Goal: Register for event/course

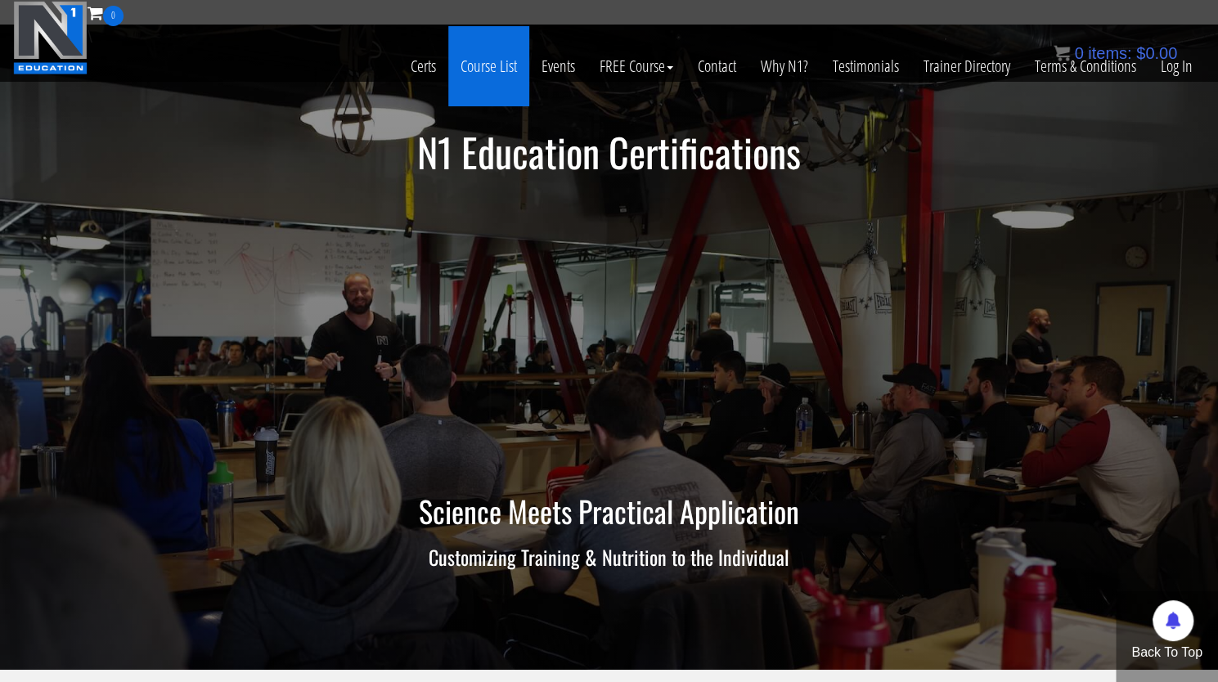
click at [483, 79] on link "Course List" at bounding box center [488, 66] width 81 height 80
click at [485, 65] on link "Course List" at bounding box center [488, 66] width 81 height 80
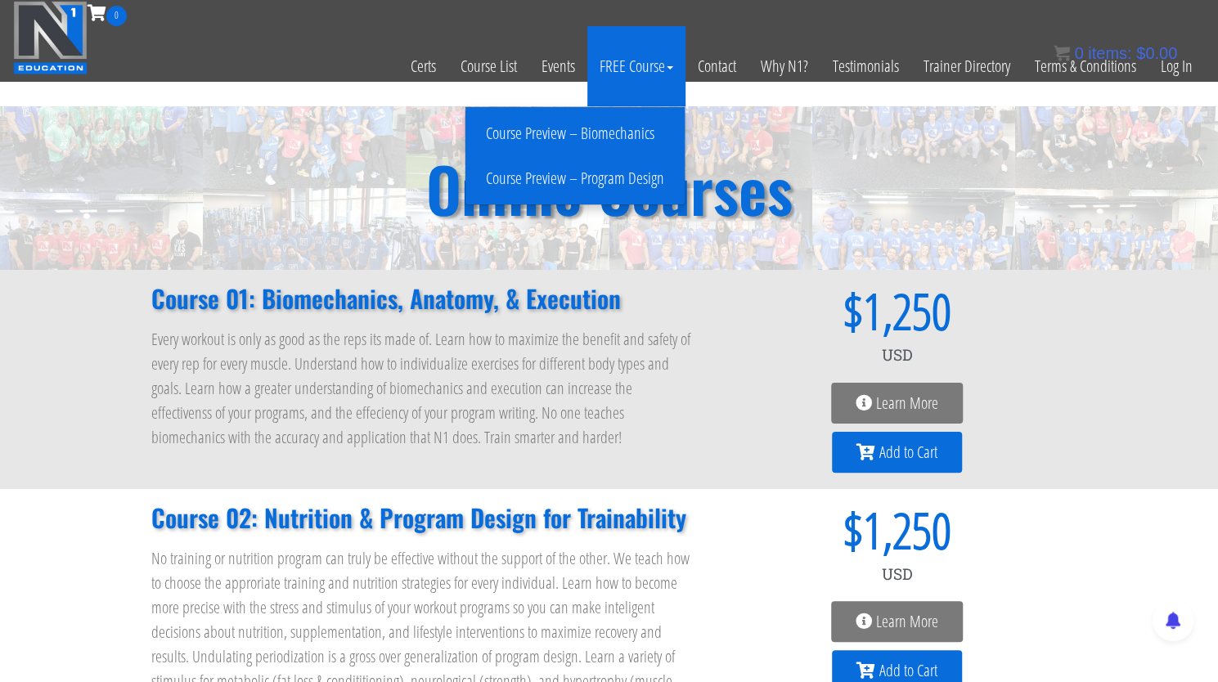
click at [654, 70] on link "FREE Course" at bounding box center [636, 66] width 98 height 80
click at [668, 70] on span at bounding box center [670, 67] width 7 height 3
click at [642, 63] on link "FREE Course" at bounding box center [636, 66] width 98 height 80
click at [601, 136] on link "Course Preview – Biomechanics" at bounding box center [575, 133] width 211 height 29
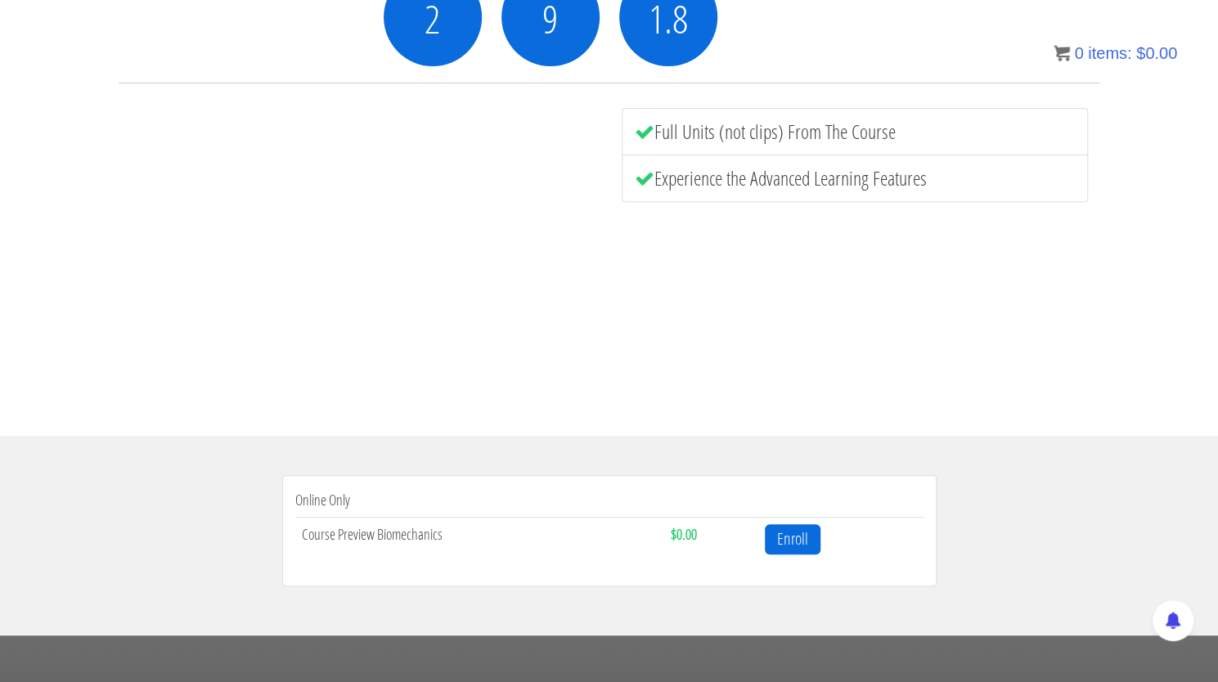
scroll to position [288, 0]
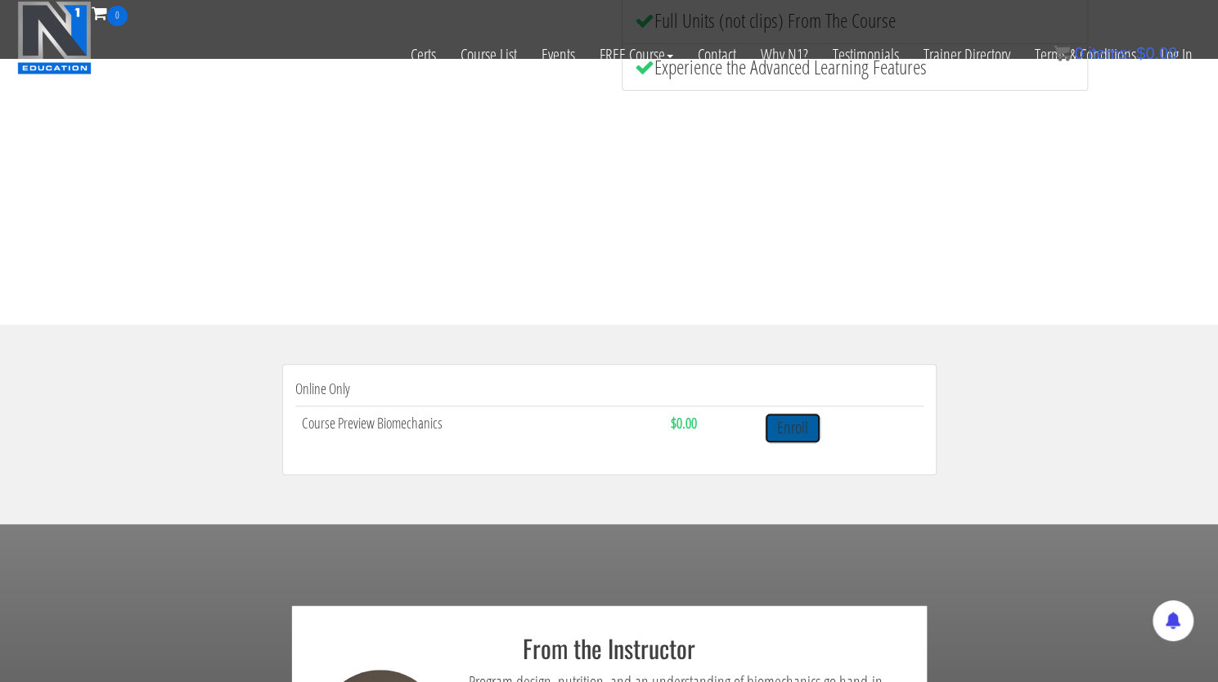
click at [800, 433] on link "Enroll" at bounding box center [793, 428] width 56 height 30
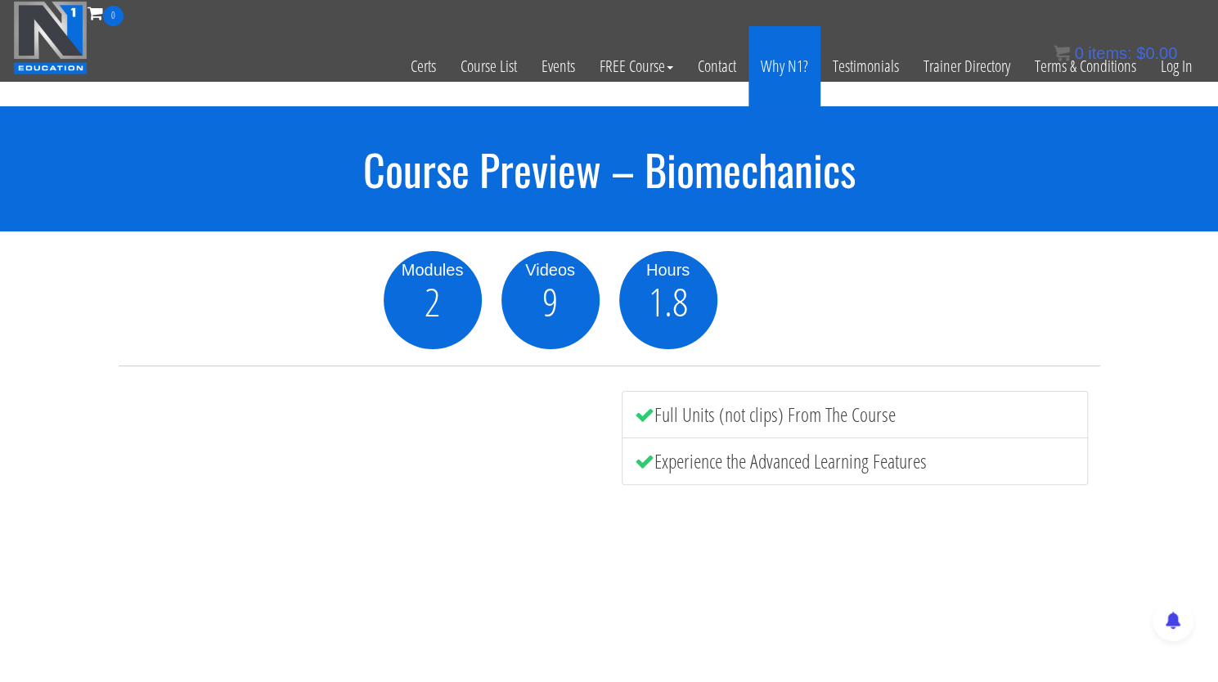
click at [800, 61] on link "Why N1?" at bounding box center [785, 66] width 72 height 80
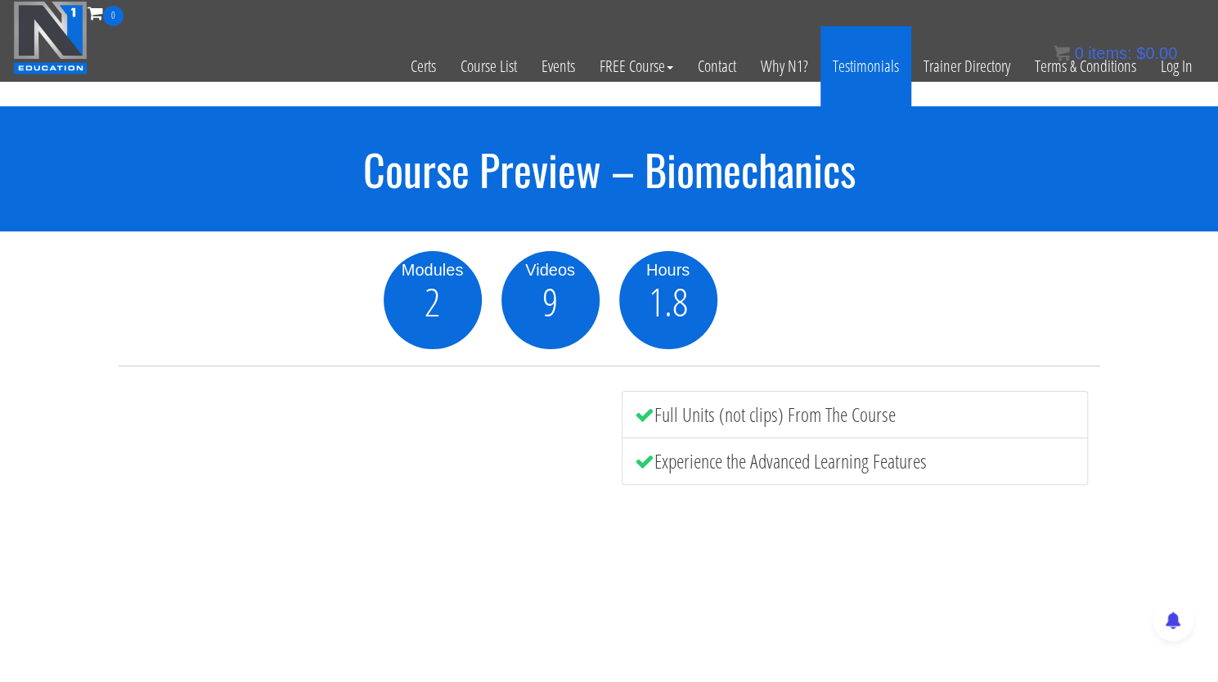
click at [865, 58] on link "Testimonials" at bounding box center [866, 66] width 91 height 80
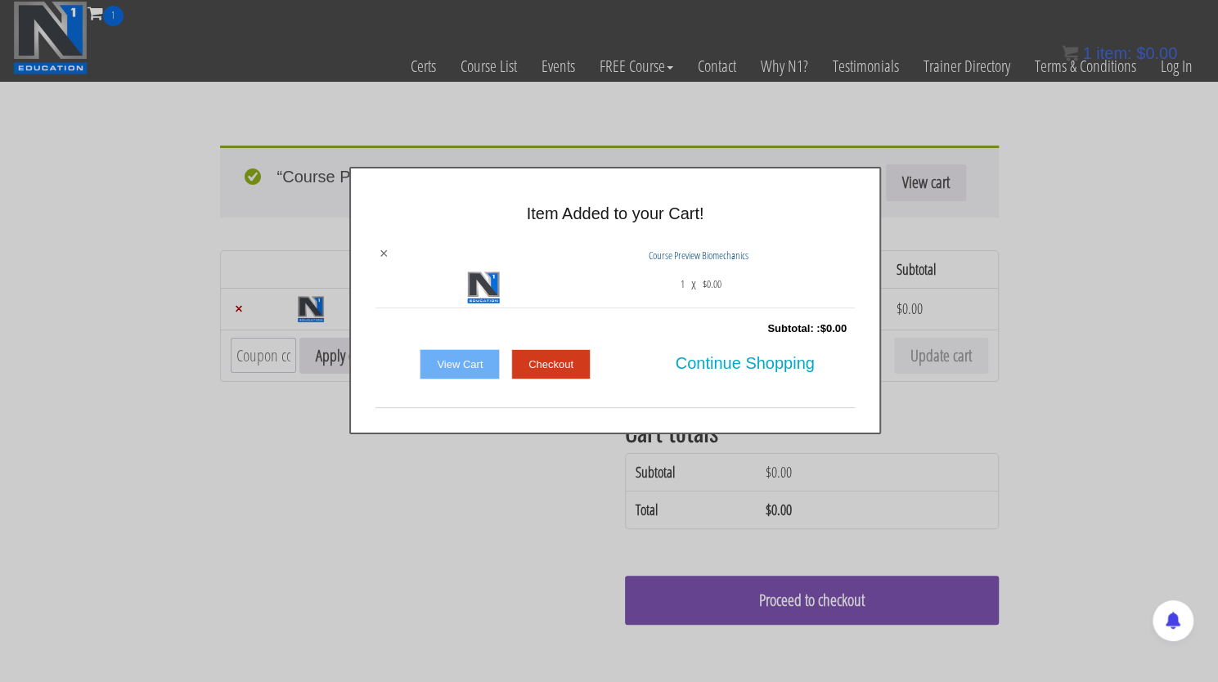
click at [380, 251] on link "×" at bounding box center [384, 253] width 9 height 15
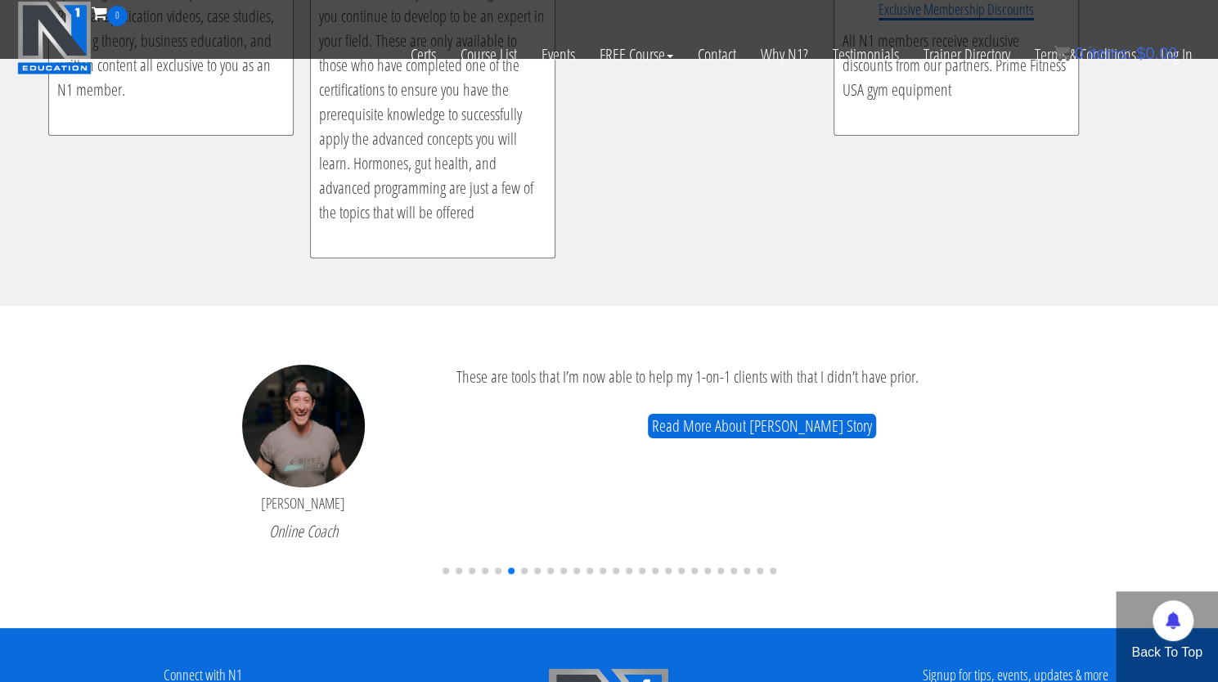
scroll to position [3651, 0]
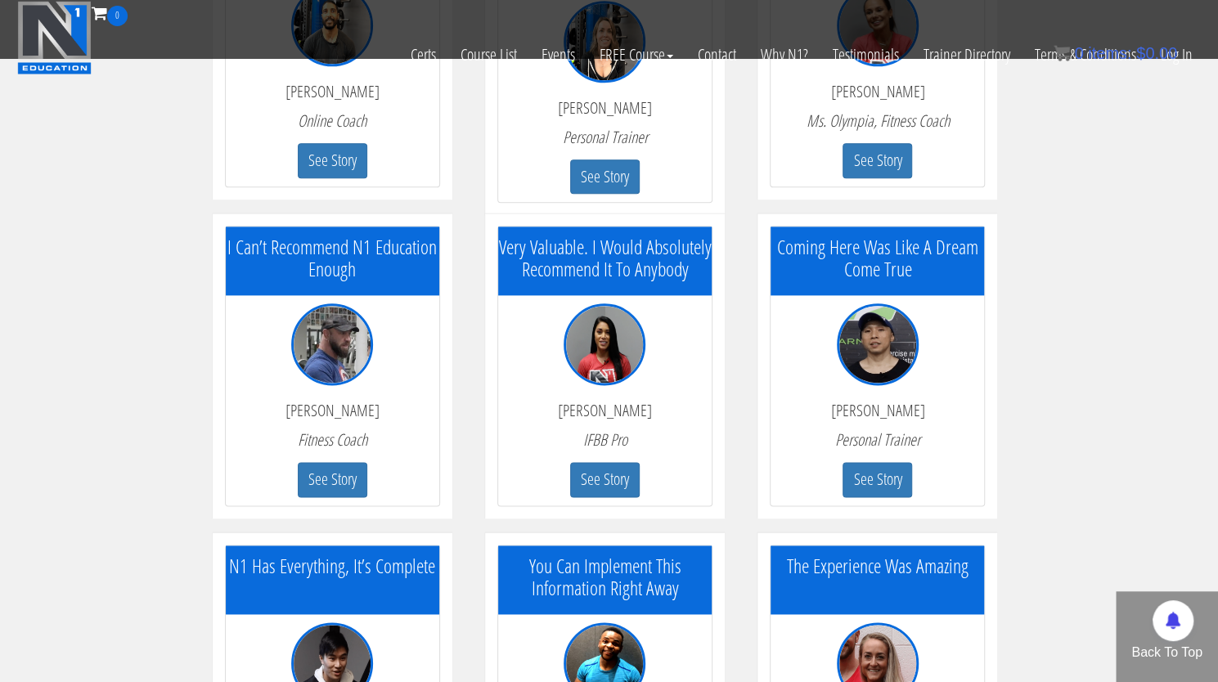
scroll to position [1060, 0]
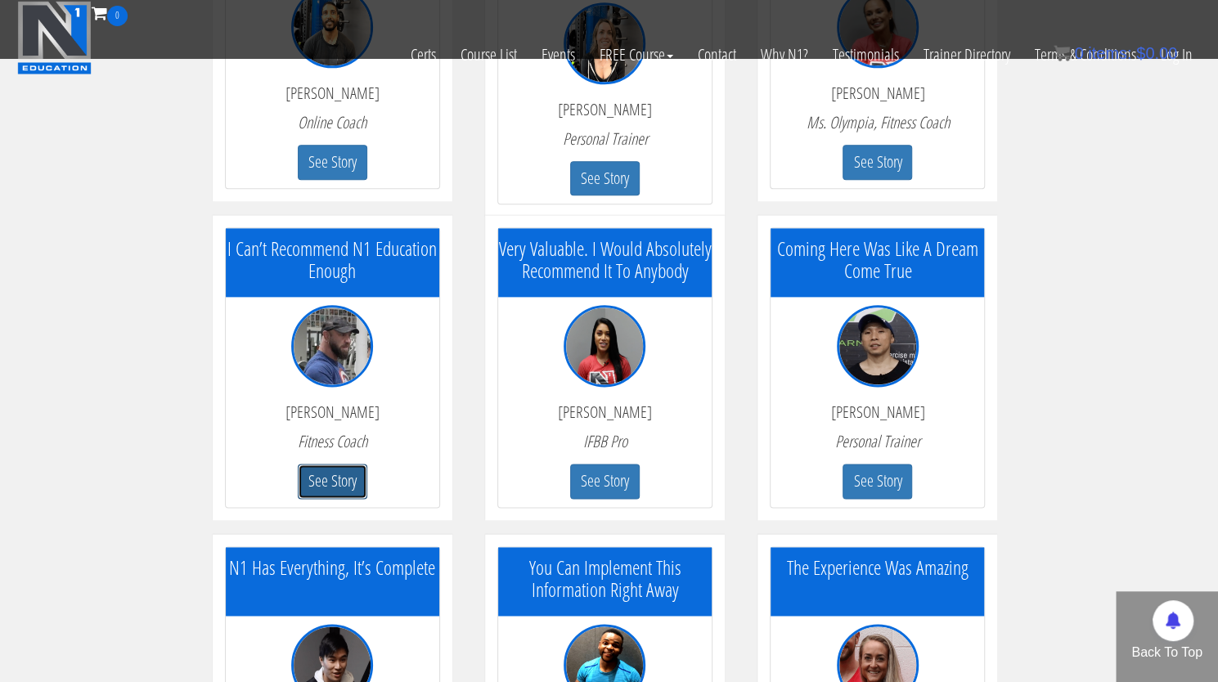
click at [357, 483] on button "See Story" at bounding box center [333, 481] width 70 height 35
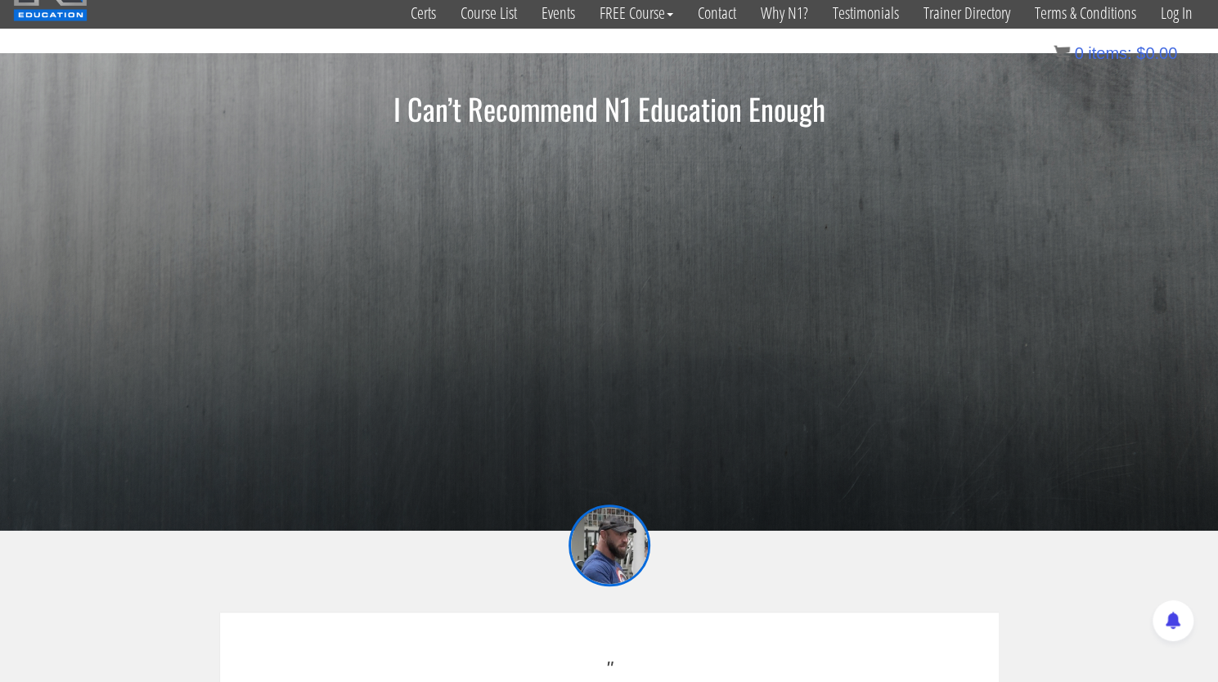
scroll to position [62, 0]
